Goal: Consume media (video, audio)

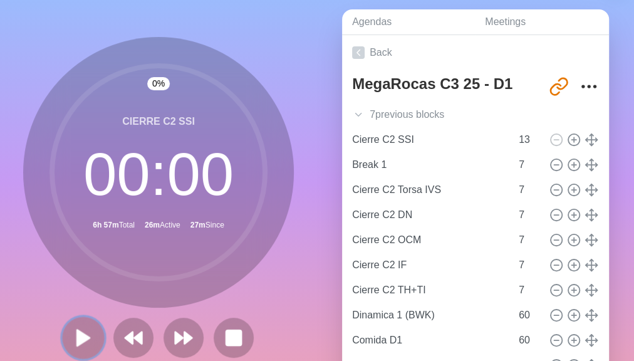
click at [79, 337] on polygon at bounding box center [83, 337] width 13 height 16
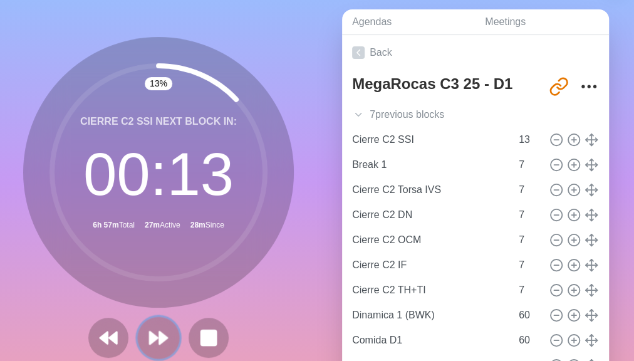
click at [165, 338] on icon at bounding box center [158, 337] width 21 height 21
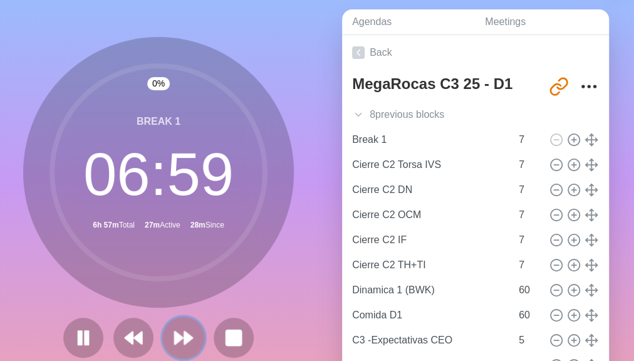
click at [168, 338] on button at bounding box center [183, 337] width 42 height 42
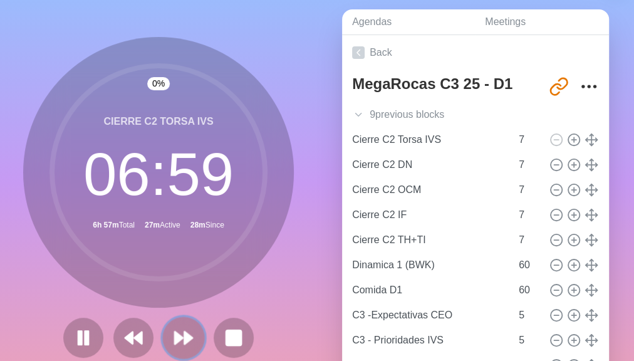
click at [168, 338] on button at bounding box center [183, 337] width 42 height 42
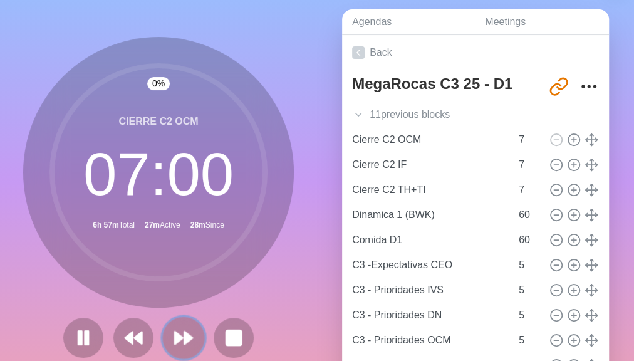
click at [168, 338] on button at bounding box center [183, 337] width 42 height 42
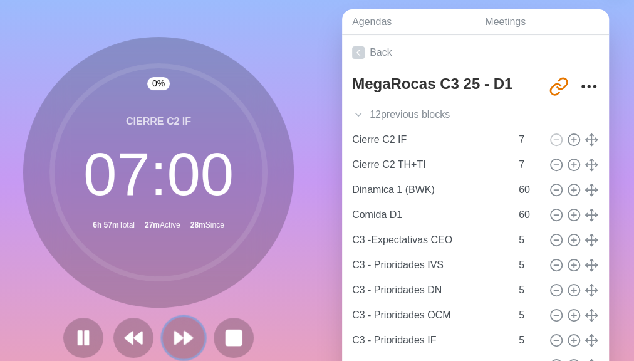
click at [168, 338] on button at bounding box center [183, 337] width 42 height 42
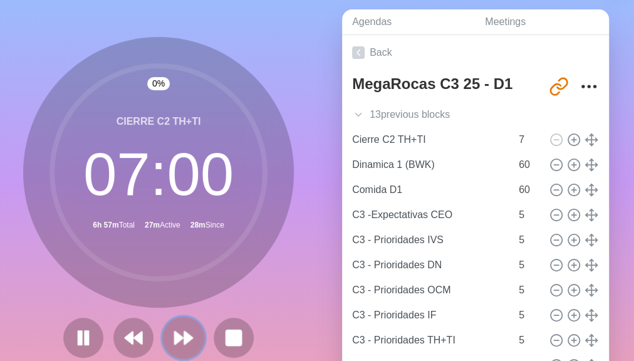
click at [168, 338] on button at bounding box center [183, 337] width 42 height 42
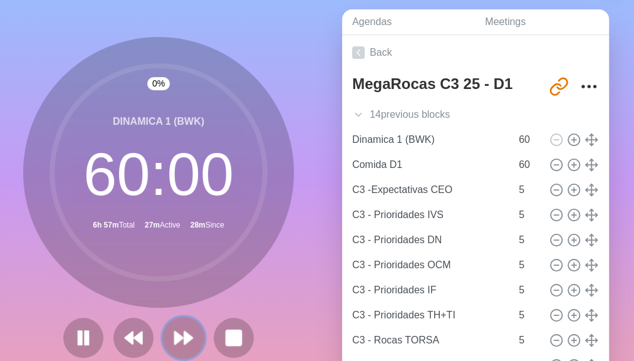
click at [168, 338] on button at bounding box center [183, 337] width 42 height 42
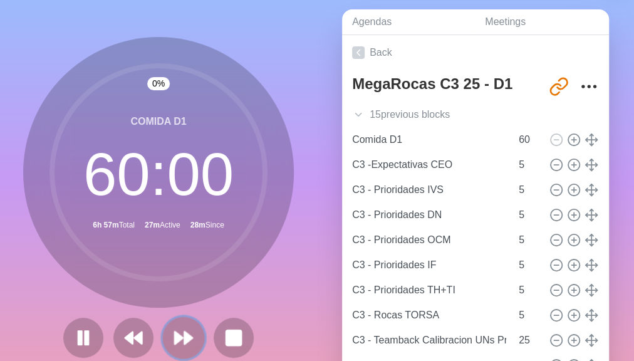
click at [168, 338] on button at bounding box center [183, 337] width 42 height 42
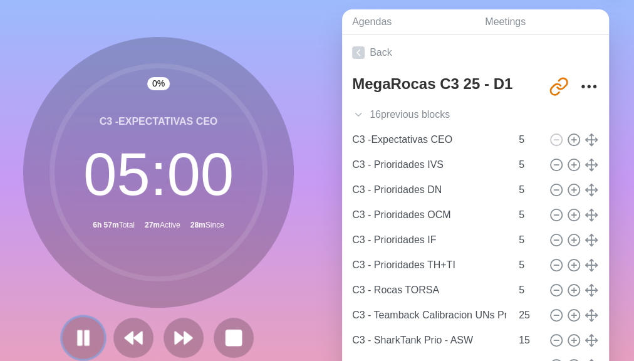
click at [78, 339] on rect at bounding box center [80, 338] width 4 height 14
drag, startPoint x: 78, startPoint y: 338, endPoint x: 80, endPoint y: 330, distance: 8.5
click at [80, 330] on icon at bounding box center [83, 337] width 21 height 21
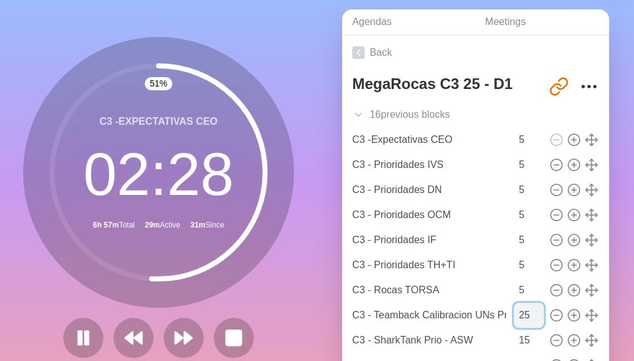
click at [513, 316] on input "25" at bounding box center [528, 314] width 30 height 25
click at [603, 297] on div "Agendas Meetings Back MegaRocas C3 25 - D1 [URL][DOMAIN_NAME] 16 previous block…" at bounding box center [475, 202] width 317 height 416
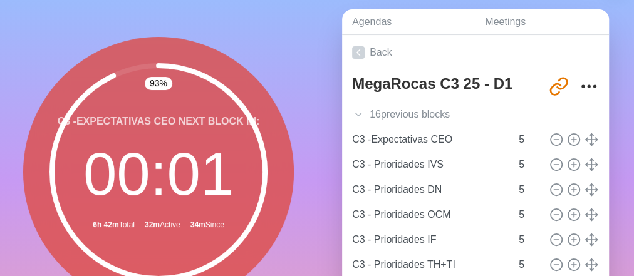
click at [274, 63] on icon at bounding box center [158, 172] width 250 height 250
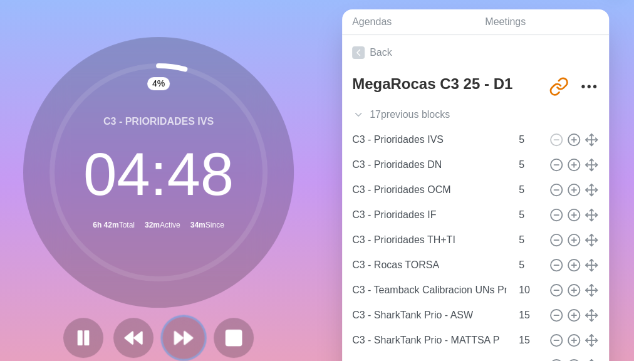
click at [175, 341] on polygon at bounding box center [179, 337] width 8 height 13
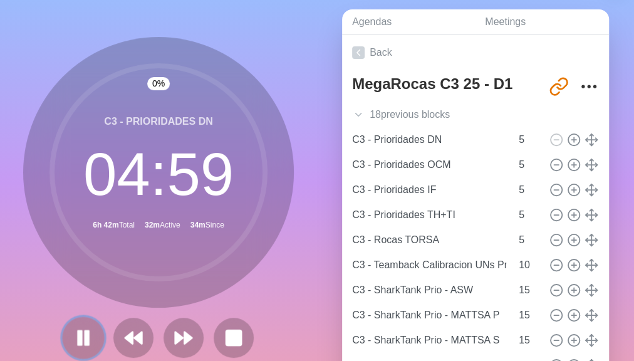
click at [85, 337] on rect at bounding box center [87, 338] width 4 height 14
click at [73, 339] on icon at bounding box center [83, 337] width 21 height 21
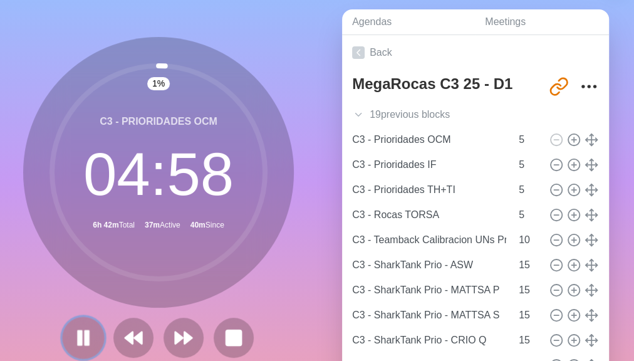
click at [86, 336] on icon at bounding box center [83, 337] width 21 height 21
click at [79, 345] on icon at bounding box center [83, 337] width 21 height 21
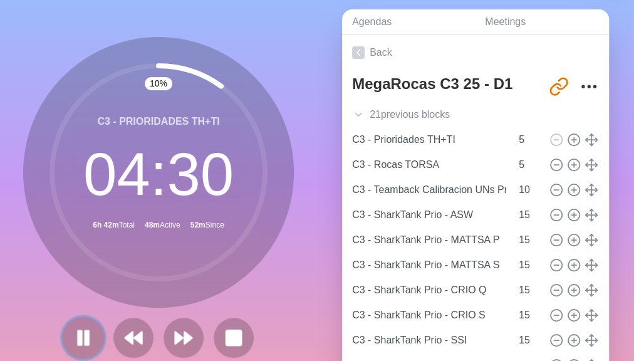
click at [73, 331] on icon at bounding box center [83, 337] width 21 height 21
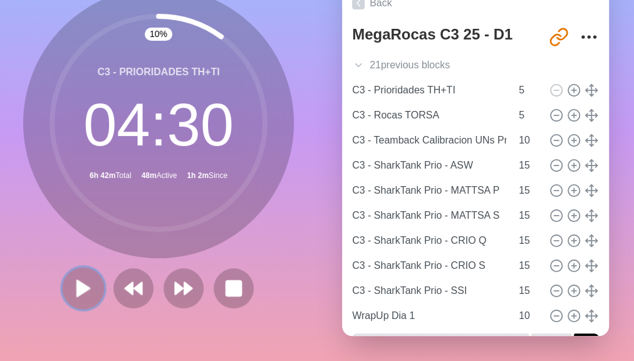
click at [81, 269] on button at bounding box center [83, 288] width 42 height 42
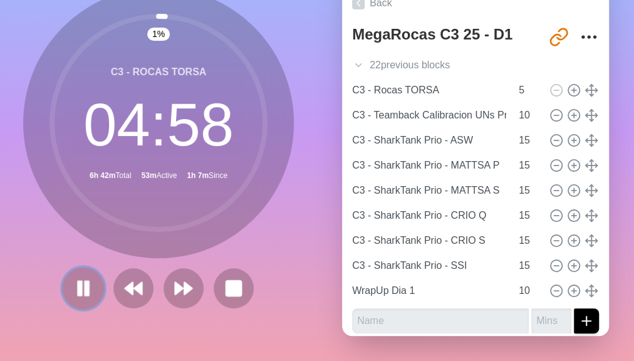
click at [78, 287] on rect at bounding box center [80, 288] width 4 height 14
click at [67, 281] on button at bounding box center [83, 288] width 42 height 42
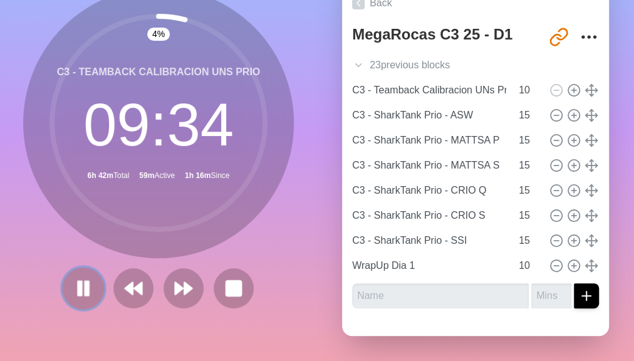
click at [89, 277] on icon at bounding box center [83, 287] width 21 height 21
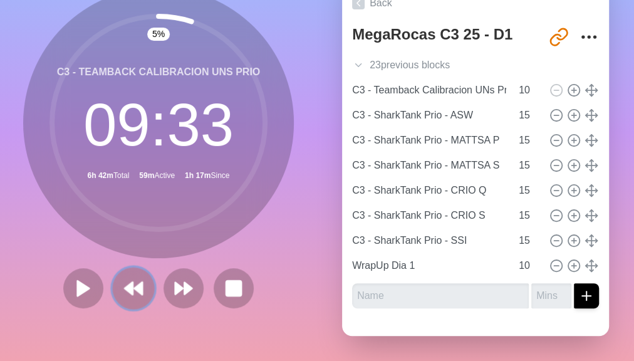
click at [125, 282] on polygon at bounding box center [129, 288] width 8 height 13
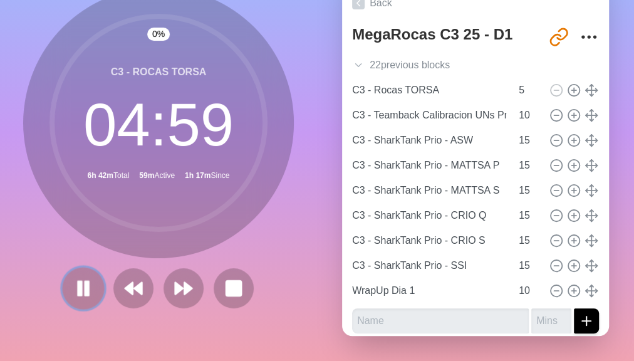
click at [78, 281] on rect at bounding box center [80, 288] width 4 height 14
click at [513, 106] on input "10" at bounding box center [528, 115] width 30 height 25
type input "5"
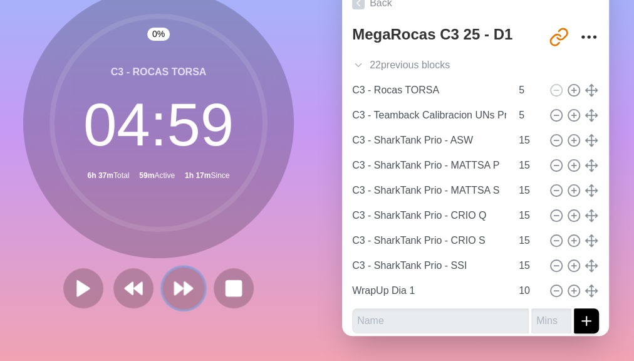
click at [175, 288] on icon at bounding box center [183, 287] width 21 height 21
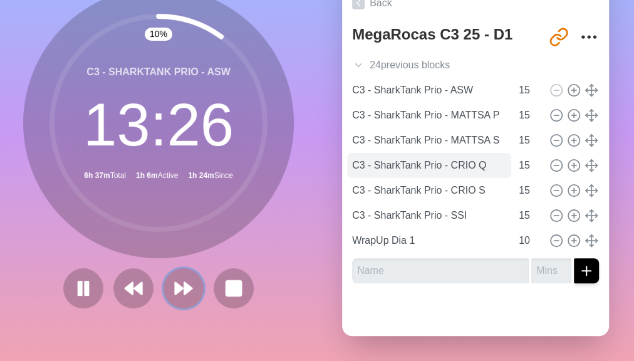
click at [163, 268] on button at bounding box center [183, 288] width 40 height 40
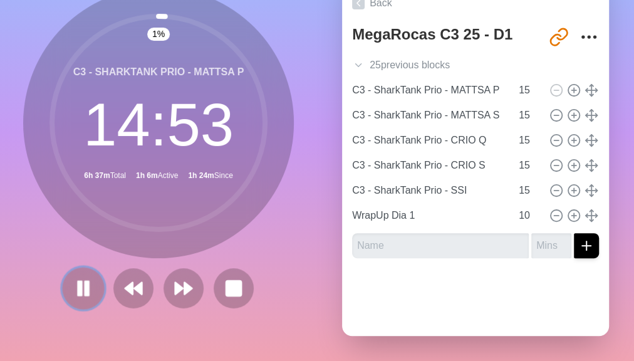
click at [75, 288] on icon at bounding box center [83, 287] width 21 height 21
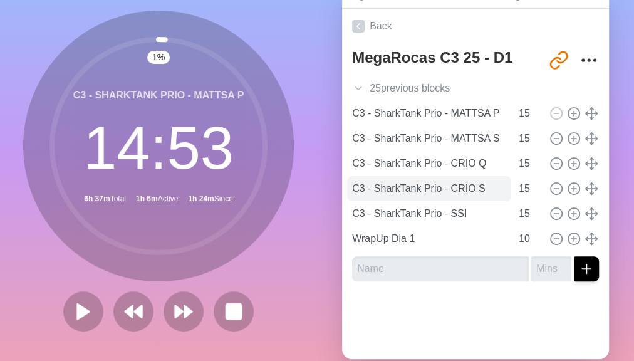
scroll to position [59, 0]
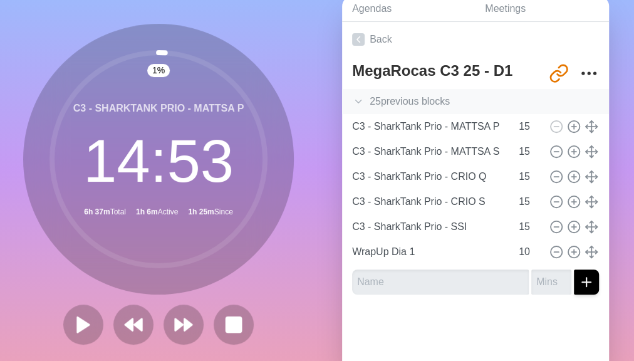
click at [363, 97] on icon at bounding box center [358, 101] width 13 height 13
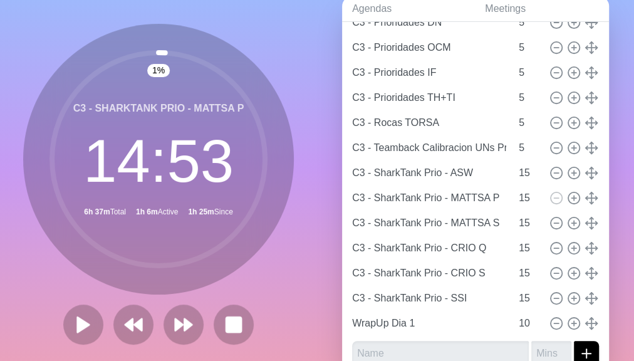
scroll to position [557, 0]
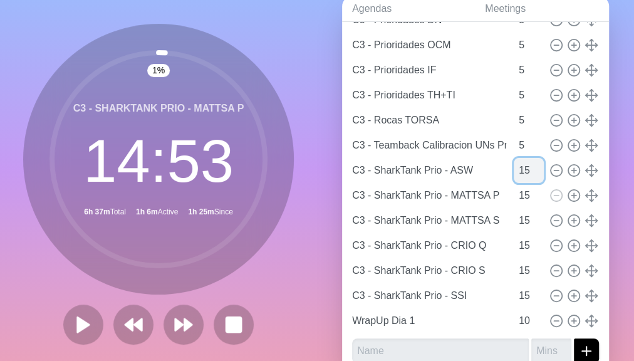
click at [513, 172] on input "15" at bounding box center [528, 170] width 30 height 25
type input "12"
click at [603, 170] on div "Agendas Meetings Back MegaRocas C3 25 - D1 [URL][DOMAIN_NAME] 25 previous block…" at bounding box center [475, 189] width 317 height 416
click at [128, 336] on button at bounding box center [133, 324] width 42 height 42
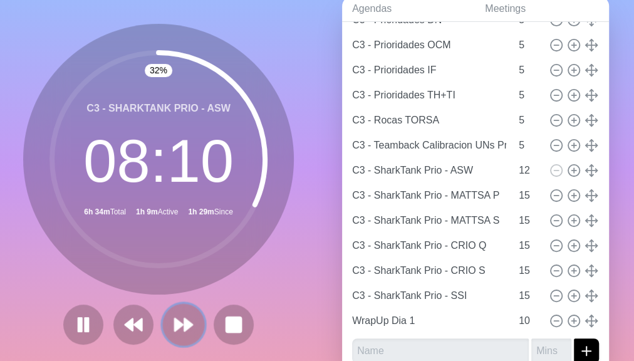
click at [170, 312] on button at bounding box center [183, 324] width 42 height 42
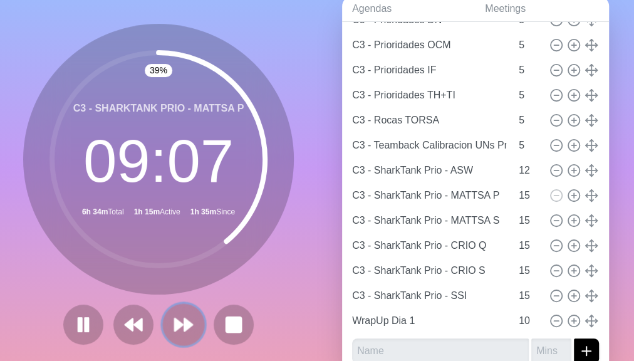
click at [173, 329] on icon at bounding box center [183, 324] width 21 height 21
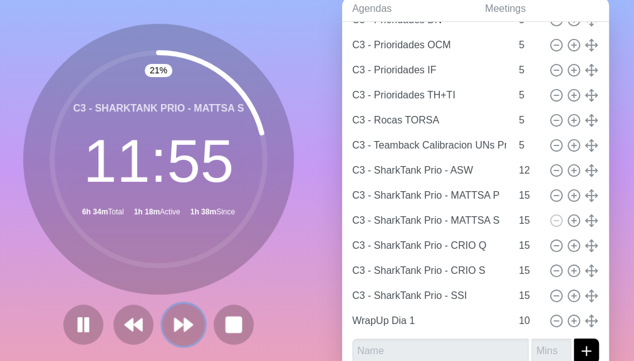
click at [163, 321] on button at bounding box center [183, 324] width 42 height 42
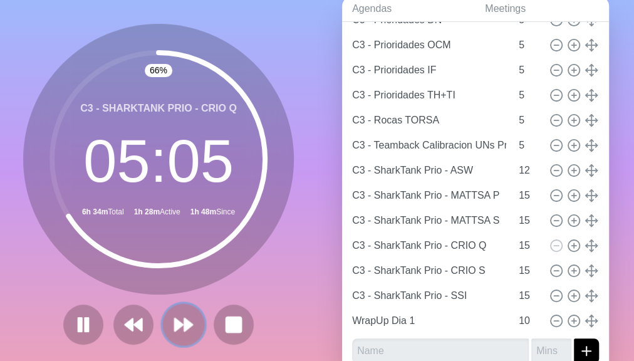
click at [193, 332] on button at bounding box center [183, 324] width 42 height 42
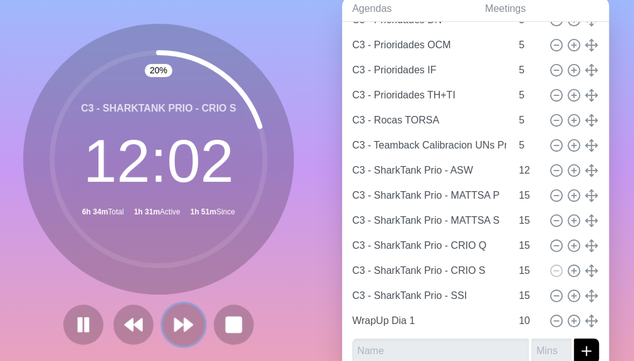
click at [162, 303] on button at bounding box center [183, 324] width 42 height 42
